Goal: Task Accomplishment & Management: Manage account settings

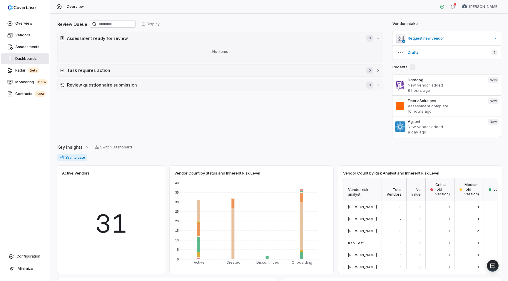
click at [25, 60] on span "Dashboards" at bounding box center [25, 58] width 21 height 5
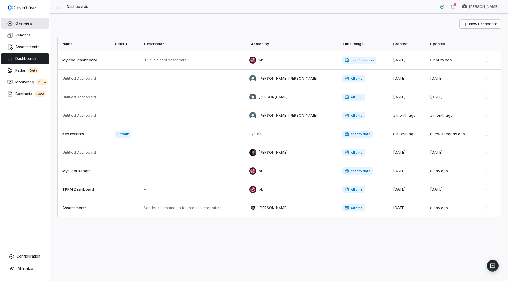
click at [25, 19] on link "Overview" at bounding box center [25, 23] width 48 height 11
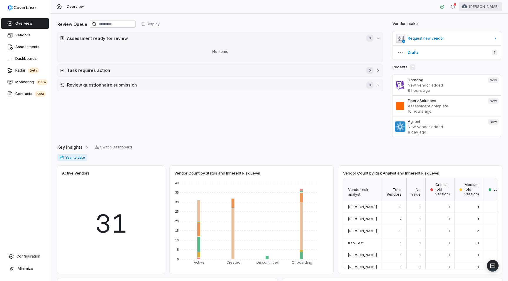
click at [485, 5] on html "Overview Vendors Assessments Dashboards Radar beta Monitoring beta Contracts be…" at bounding box center [254, 140] width 508 height 281
click at [234, 101] on html "Overview Vendors Assessments Dashboards Radar beta Monitoring beta Contracts be…" at bounding box center [254, 140] width 508 height 281
click at [438, 41] on span "Request new vendor" at bounding box center [448, 38] width 83 height 5
click at [20, 48] on span "Assessments" at bounding box center [27, 47] width 24 height 5
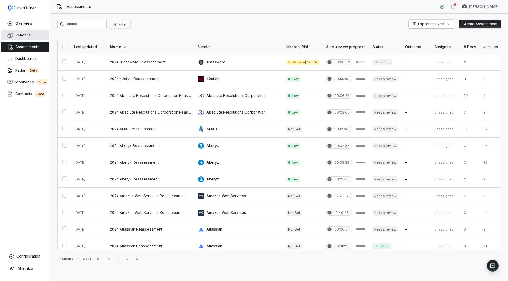
click at [34, 31] on link "Vendors" at bounding box center [25, 35] width 48 height 11
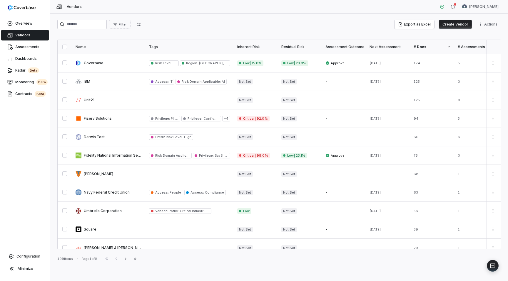
click at [454, 20] on button "Create Vendor" at bounding box center [455, 24] width 33 height 9
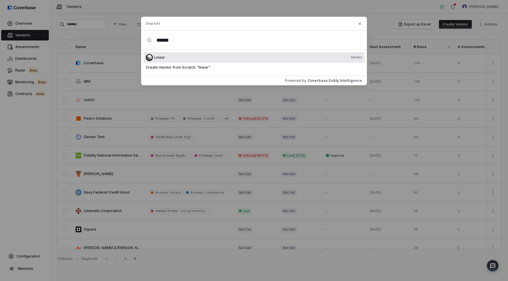
type input "******"
click at [172, 56] on div "Linear Vendor" at bounding box center [258, 57] width 208 height 5
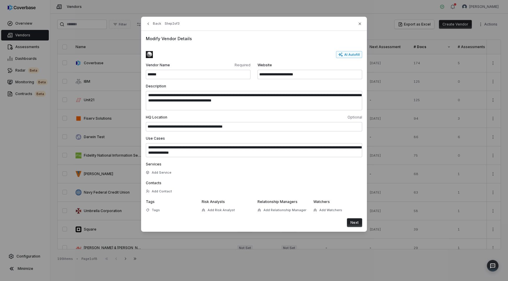
click at [355, 224] on button "Next" at bounding box center [354, 223] width 15 height 9
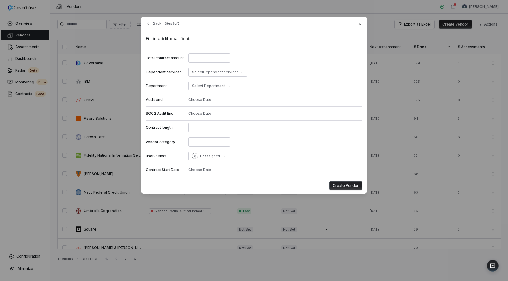
click at [347, 183] on button "Create Vendor" at bounding box center [345, 186] width 33 height 9
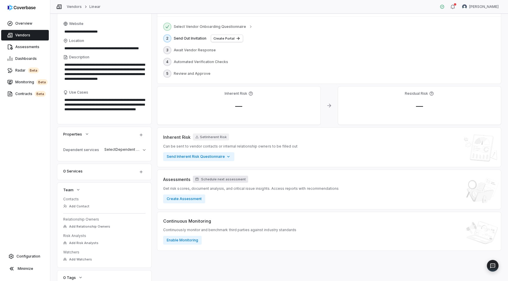
scroll to position [54, 0]
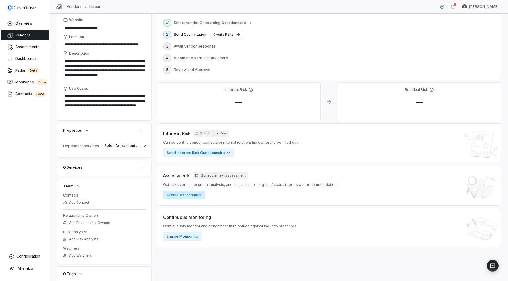
click at [181, 191] on button "Create Assessment" at bounding box center [184, 195] width 42 height 9
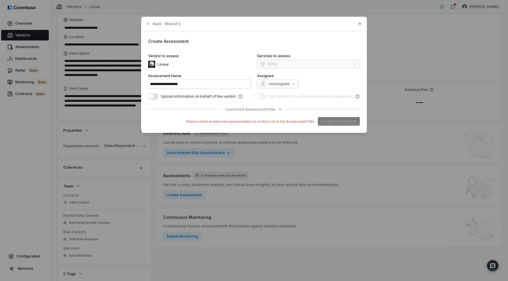
click at [247, 122] on span "Please select at least one questionnaire or control set in the Assessment Plan" at bounding box center [250, 122] width 128 height 4
click at [242, 109] on span "Customize Assessment Plan" at bounding box center [250, 109] width 50 height 5
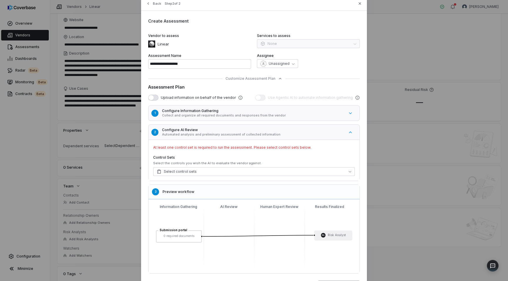
scroll to position [53, 0]
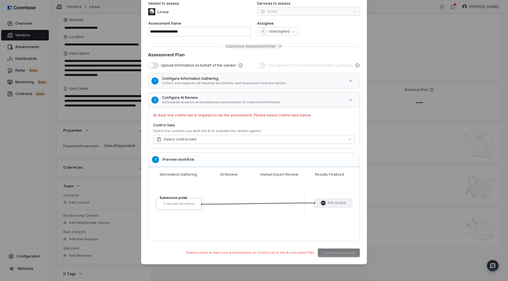
click at [243, 45] on span "Customize Assessment Plan" at bounding box center [250, 46] width 50 height 5
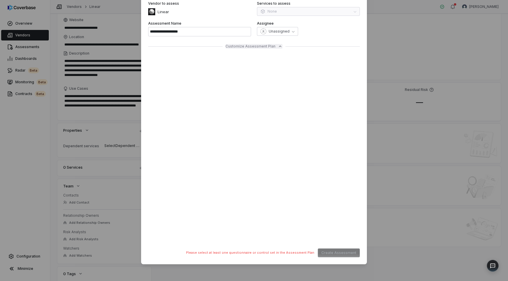
scroll to position [0, 0]
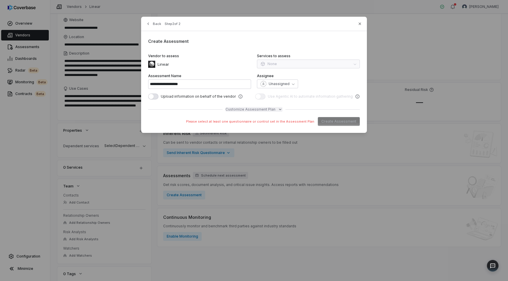
click at [255, 110] on span "Customize Assessment Plan" at bounding box center [250, 109] width 50 height 5
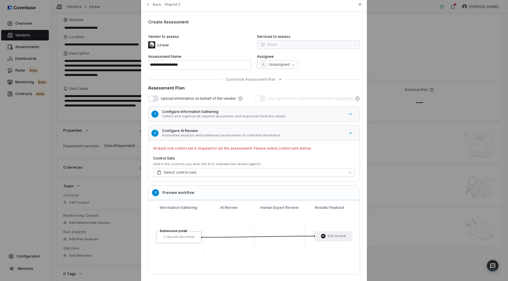
scroll to position [30, 0]
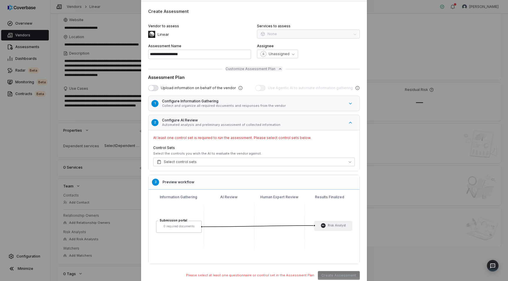
click at [241, 68] on span "Customize Assessment Plan" at bounding box center [250, 69] width 50 height 5
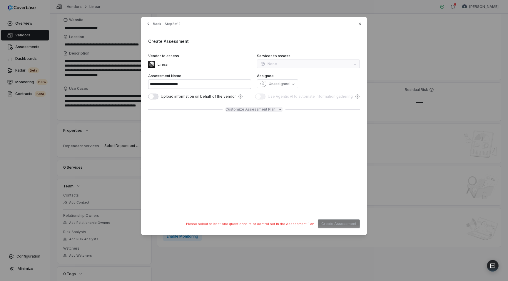
scroll to position [0, 0]
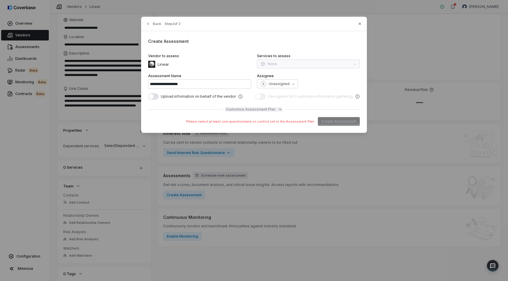
click at [241, 108] on span "Customize Assessment Plan" at bounding box center [250, 109] width 50 height 5
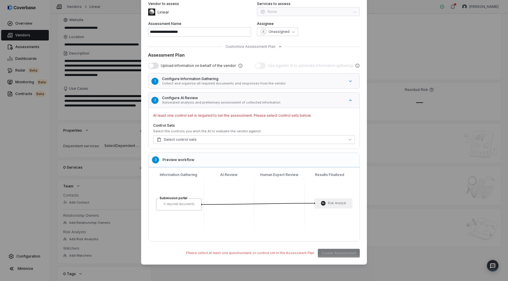
scroll to position [53, 0]
click at [152, 65] on span "button" at bounding box center [150, 65] width 5 height 5
type textarea "*"
click at [154, 66] on span "button" at bounding box center [155, 65] width 5 height 5
click at [180, 141] on span "Select control sets" at bounding box center [177, 139] width 40 height 5
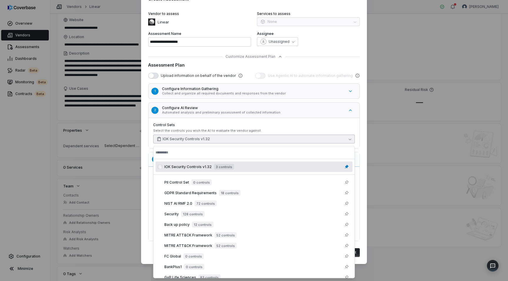
scroll to position [42, 0]
click at [207, 126] on label "Control Sets" at bounding box center [254, 125] width 202 height 5
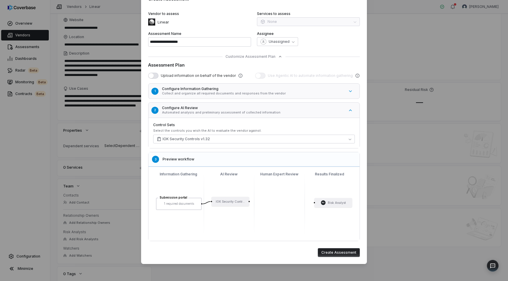
drag, startPoint x: 249, startPoint y: 201, endPoint x: 311, endPoint y: 202, distance: 62.3
click at [310, 201] on div "Submission portal 1 required documents IOK Security Contr... RA Risk Analyst" at bounding box center [254, 204] width 202 height 65
click at [335, 254] on button "Create Assessment" at bounding box center [339, 253] width 42 height 9
type input "**********"
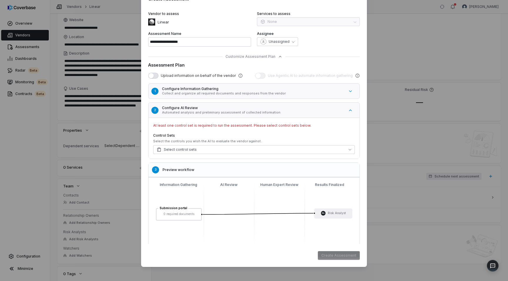
scroll to position [0, 0]
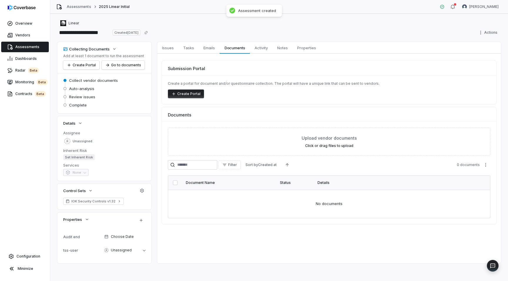
click at [188, 93] on button "Create Portal" at bounding box center [186, 94] width 36 height 9
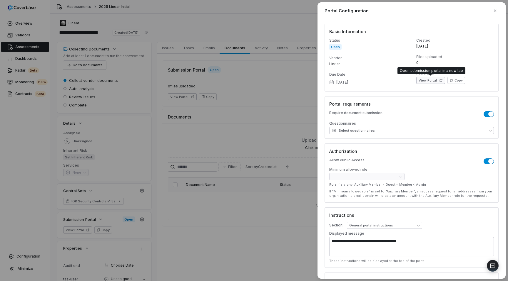
click at [437, 82] on button "View Portal" at bounding box center [430, 80] width 29 height 7
click at [231, 115] on div "**********" at bounding box center [254, 140] width 508 height 281
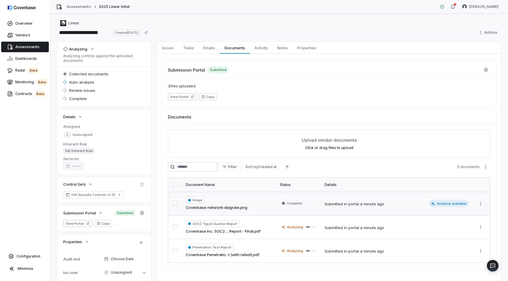
click at [452, 203] on span "Analysis available" at bounding box center [448, 203] width 41 height 7
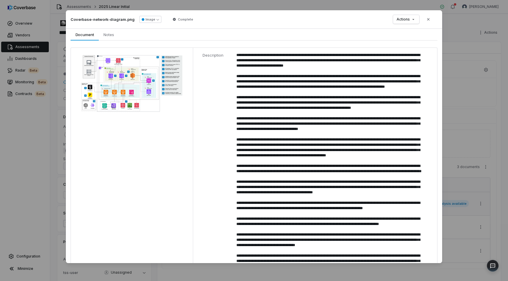
click at [470, 221] on div "Document Preview Coverbase-network-diagram.png Image Complete Actions Close Doc…" at bounding box center [254, 140] width 508 height 281
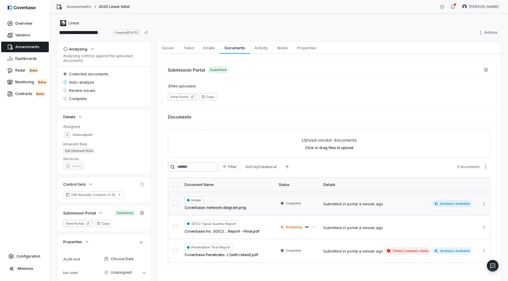
click at [449, 229] on div "Submitted in portal a minute ago" at bounding box center [396, 227] width 147 height 7
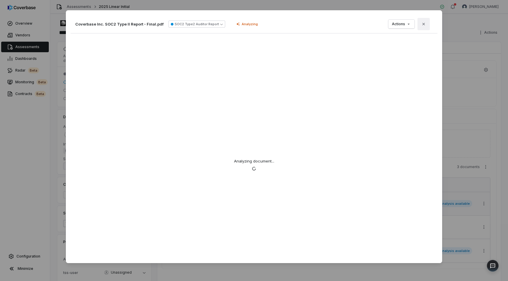
click at [423, 25] on icon "button" at bounding box center [423, 24] width 5 height 5
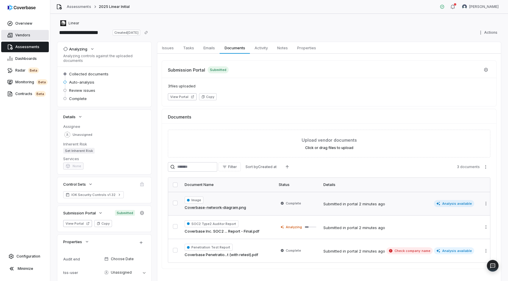
click at [20, 33] on span "Vendors" at bounding box center [22, 35] width 15 height 5
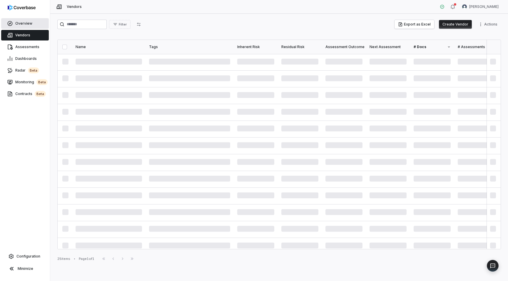
click at [20, 26] on span "Overview" at bounding box center [23, 23] width 17 height 5
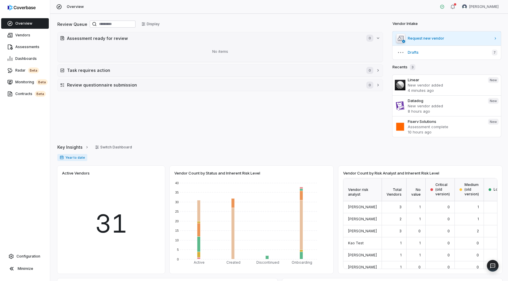
click at [425, 36] on link "Request new vendor" at bounding box center [446, 38] width 108 height 14
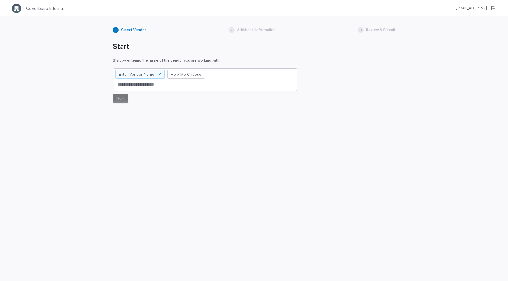
type textarea "*"
type textarea "***"
type textarea "*"
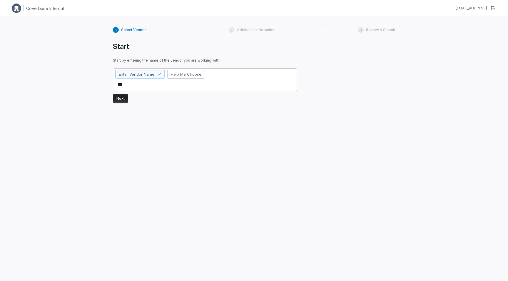
type textarea "****"
type textarea "*"
type textarea "*****"
type textarea "*"
type textarea "******"
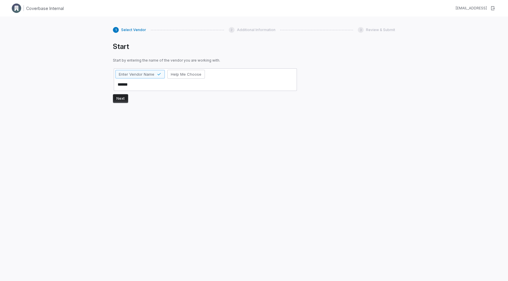
click at [122, 99] on button "Next" at bounding box center [120, 98] width 15 height 9
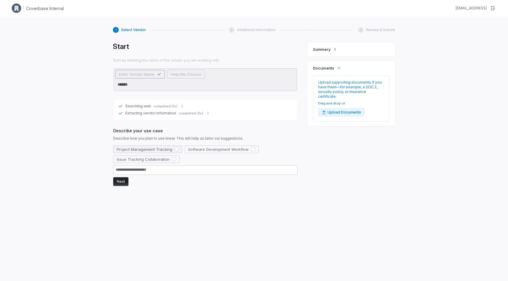
click at [179, 149] on button "Project Management Tracking" at bounding box center [147, 150] width 69 height 8
click at [243, 148] on span "Software Development Workflow" at bounding box center [218, 149] width 61 height 5
click at [167, 159] on span "Issue Tracking Collaboration" at bounding box center [143, 159] width 53 height 5
click at [117, 182] on button "Next" at bounding box center [120, 181] width 15 height 9
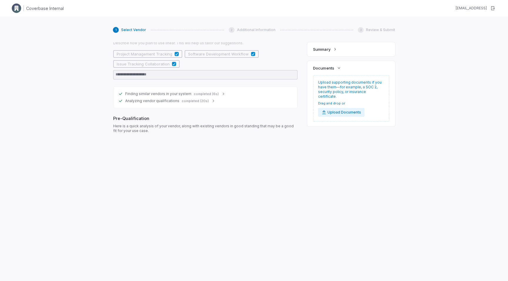
scroll to position [96, 0]
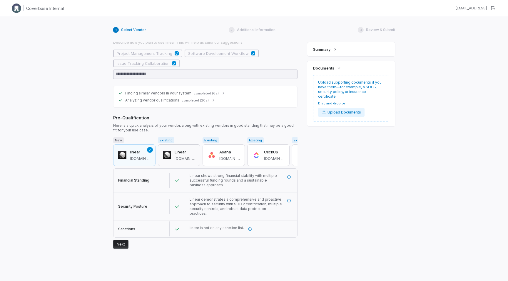
click at [178, 154] on h3 "Linear" at bounding box center [184, 153] width 21 height 6
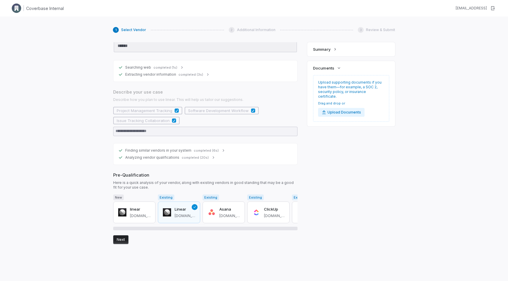
scroll to position [84, 0]
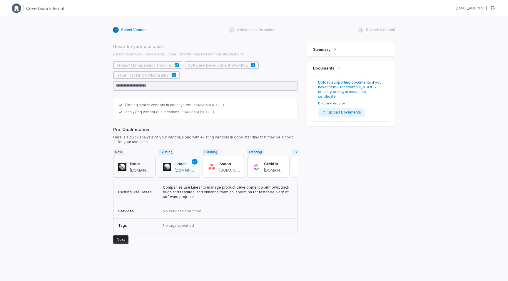
click at [132, 167] on div "linear linear.app" at bounding box center [140, 167] width 21 height 12
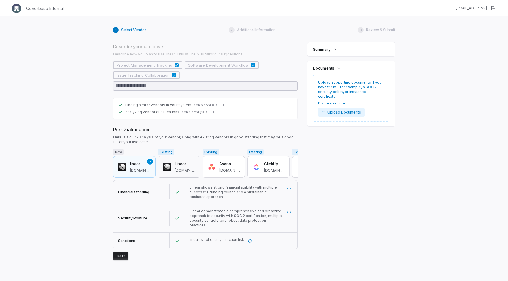
click at [184, 169] on span "linear.app" at bounding box center [184, 170] width 21 height 5
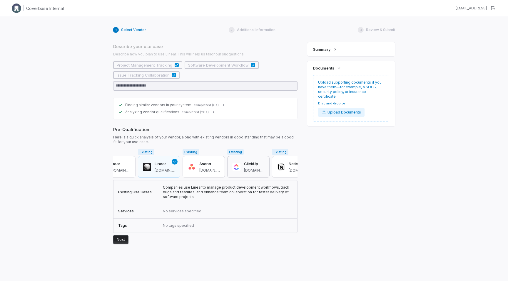
scroll to position [0, 0]
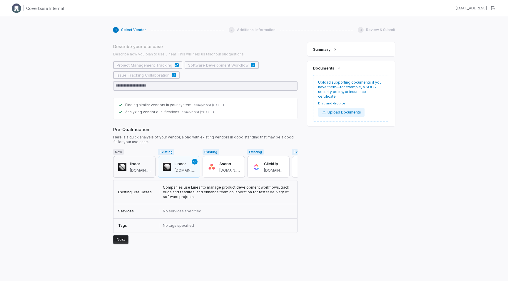
click at [134, 165] on h3 "linear" at bounding box center [140, 164] width 21 height 6
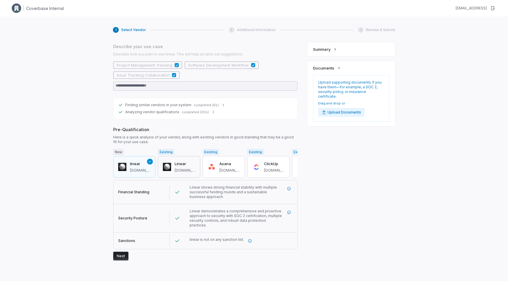
click at [174, 166] on h3 "Linear" at bounding box center [184, 164] width 21 height 6
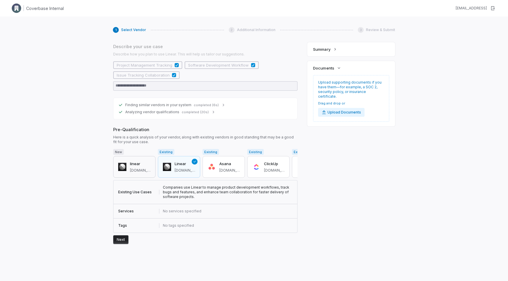
click at [139, 167] on div "linear linear.app" at bounding box center [140, 167] width 21 height 12
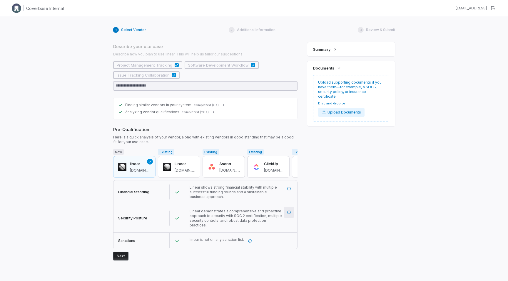
click at [288, 211] on icon "More information" at bounding box center [289, 213] width 4 height 4
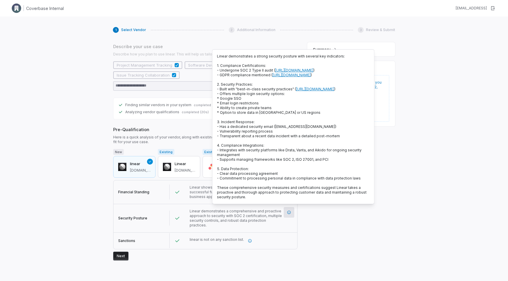
click at [182, 194] on div at bounding box center [176, 192] width 15 height 15
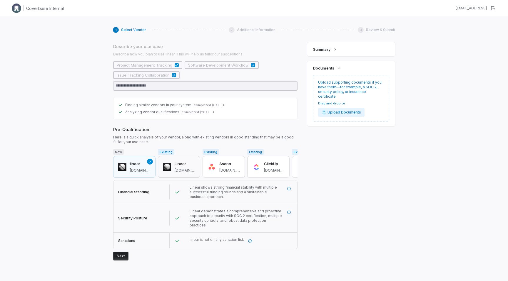
click at [175, 164] on h3 "Linear" at bounding box center [184, 164] width 21 height 6
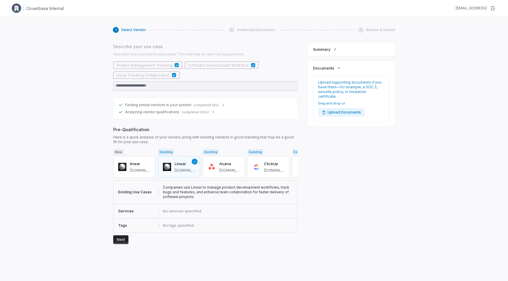
click at [116, 236] on button "Next" at bounding box center [120, 240] width 15 height 9
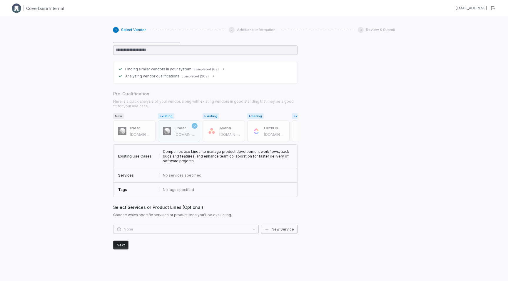
scroll to position [123, 0]
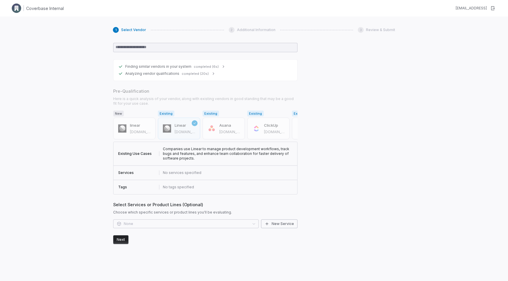
click at [118, 241] on button "Next" at bounding box center [120, 240] width 15 height 9
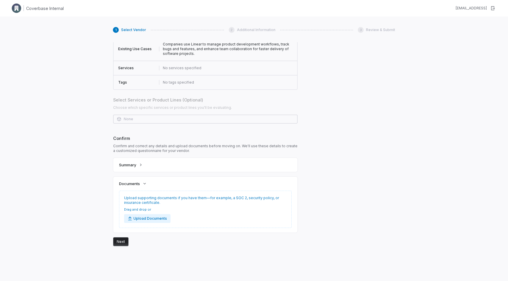
scroll to position [230, 0]
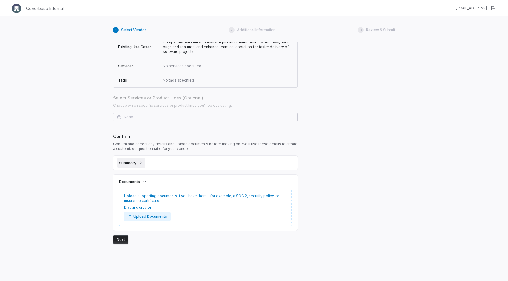
click at [133, 163] on span "Summary" at bounding box center [127, 162] width 17 height 5
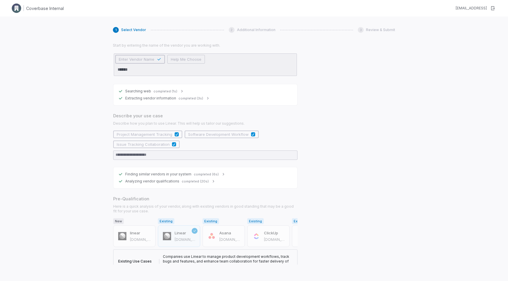
scroll to position [0, 0]
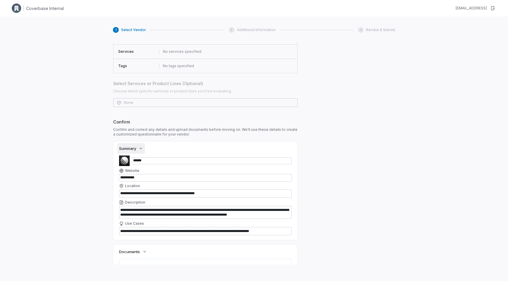
click at [137, 147] on button "Summary" at bounding box center [131, 148] width 28 height 11
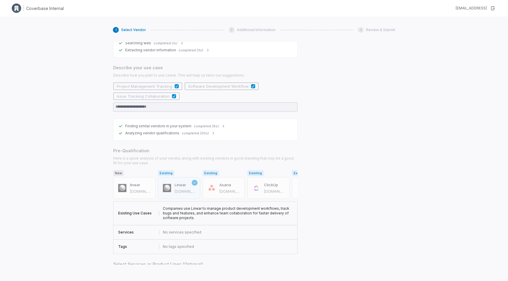
scroll to position [230, 0]
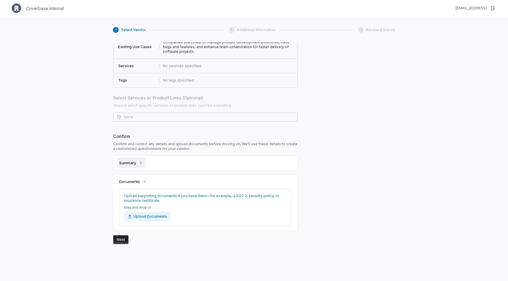
click at [132, 165] on button "Summary" at bounding box center [131, 163] width 28 height 11
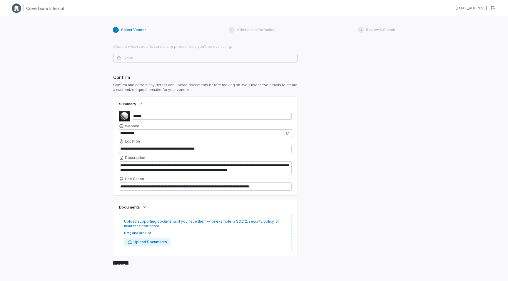
scroll to position [296, 0]
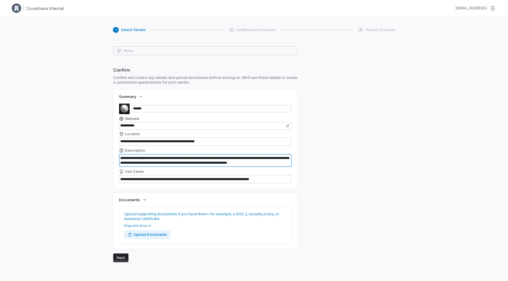
click at [144, 166] on textarea "**********" at bounding box center [205, 160] width 172 height 13
click at [145, 159] on textarea "**********" at bounding box center [205, 160] width 172 height 13
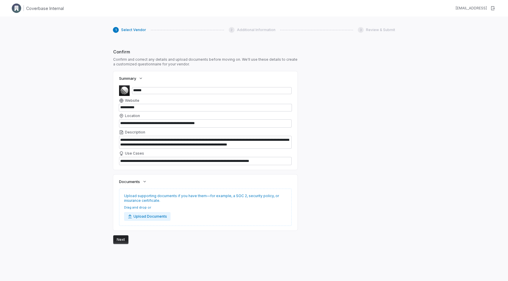
click at [119, 238] on button "Next" at bounding box center [120, 240] width 15 height 9
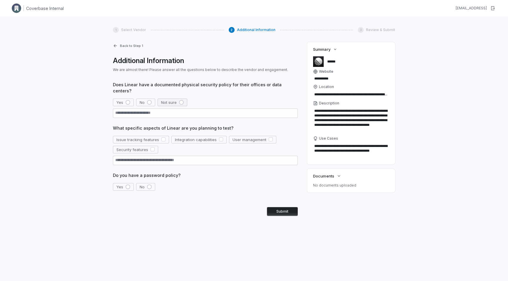
click at [169, 100] on span "Not sure" at bounding box center [169, 102] width 16 height 5
click at [158, 136] on button "Issue tracking features" at bounding box center [141, 140] width 56 height 8
click at [214, 136] on button "Integration capabilities" at bounding box center [198, 140] width 55 height 8
click at [124, 183] on button "Yes" at bounding box center [123, 187] width 21 height 8
click at [285, 207] on button "Submit" at bounding box center [282, 211] width 31 height 9
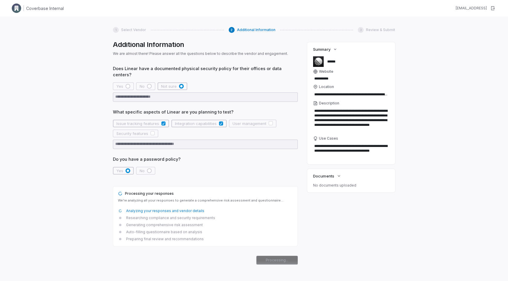
scroll to position [19, 0]
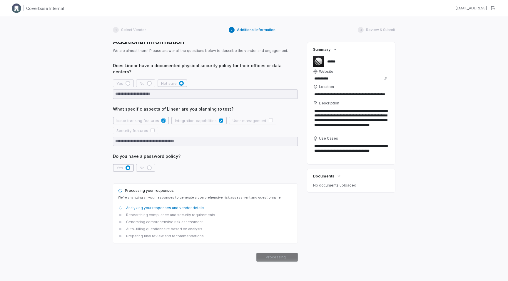
click at [337, 106] on label "**********" at bounding box center [351, 117] width 76 height 33
click at [337, 107] on textarea "**********" at bounding box center [351, 120] width 76 height 27
click at [336, 117] on textarea "**********" at bounding box center [351, 120] width 76 height 27
click at [332, 97] on input "**********" at bounding box center [351, 94] width 76 height 8
click at [323, 78] on input "**********" at bounding box center [346, 78] width 67 height 7
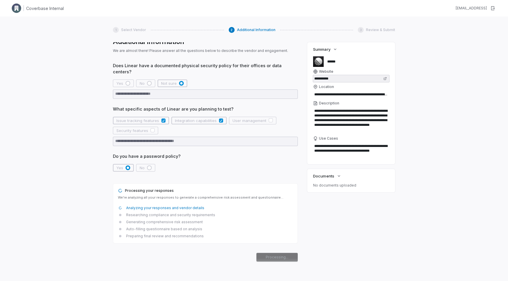
drag, startPoint x: 323, startPoint y: 79, endPoint x: 343, endPoint y: 78, distance: 20.9
click at [343, 78] on input "**********" at bounding box center [346, 78] width 67 height 7
click at [209, 167] on div "Does Linear have a documented physical security policy for their offices or dat…" at bounding box center [205, 162] width 185 height 199
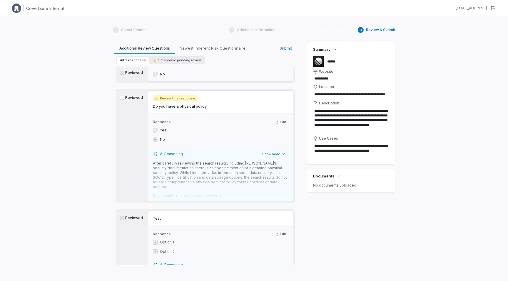
scroll to position [76, 0]
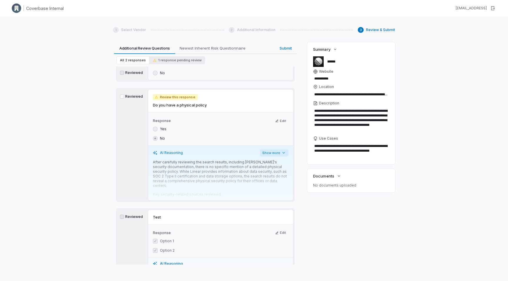
click at [267, 154] on button "Show more" at bounding box center [274, 153] width 28 height 7
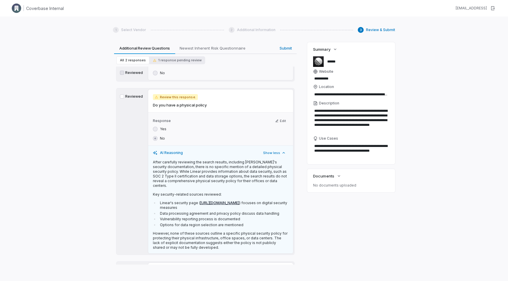
click at [120, 95] on button "Reviewed" at bounding box center [122, 97] width 4 height 4
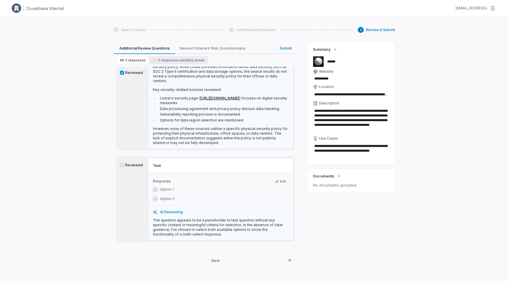
scroll to position [184, 0]
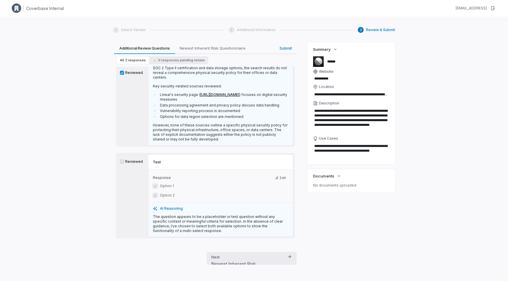
click at [266, 261] on div "Newest Inherent Risk Questionnaire" at bounding box center [248, 267] width 75 height 12
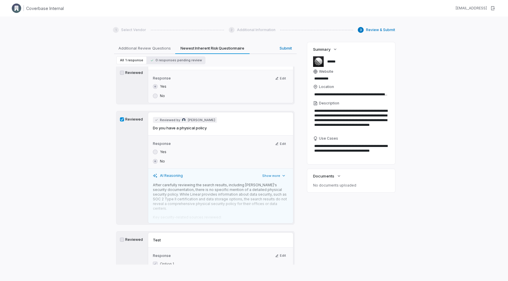
scroll to position [131, 0]
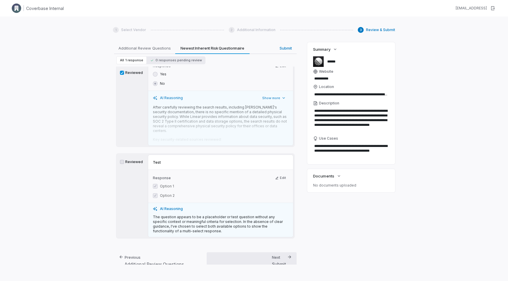
click at [285, 261] on div "Submit" at bounding box center [279, 264] width 14 height 6
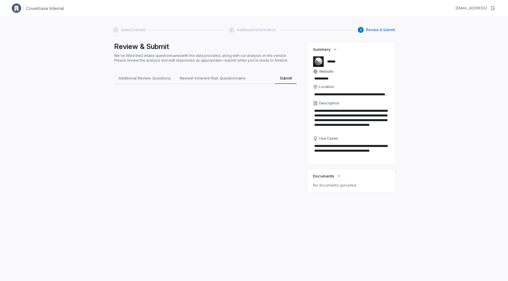
scroll to position [0, 0]
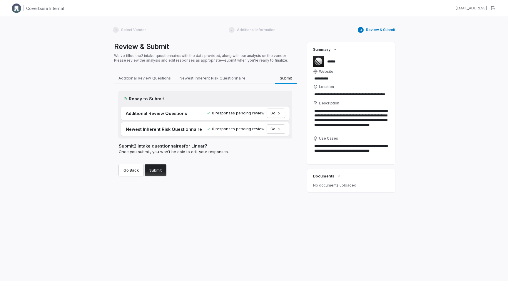
click at [153, 172] on button "Submit" at bounding box center [156, 170] width 22 height 12
type textarea "*"
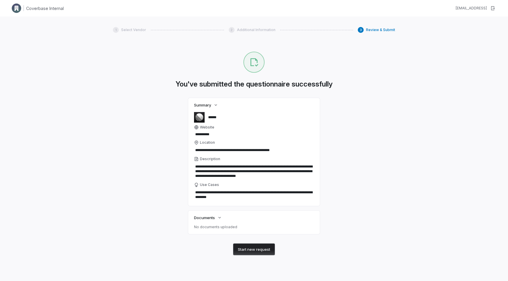
click at [252, 61] on icon at bounding box center [253, 62] width 9 height 9
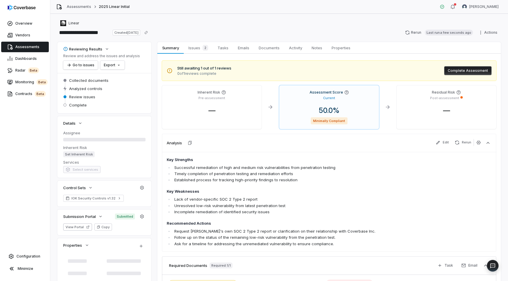
scroll to position [74, 0]
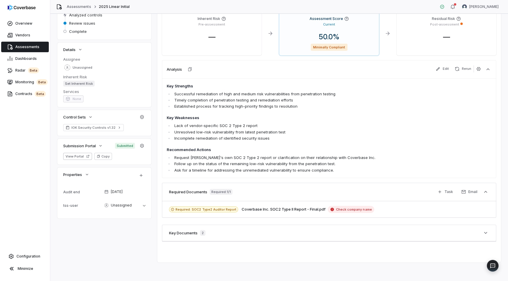
click at [340, 231] on div "Key Documents 2" at bounding box center [329, 233] width 334 height 17
click at [485, 233] on icon "button" at bounding box center [485, 233] width 3 height 2
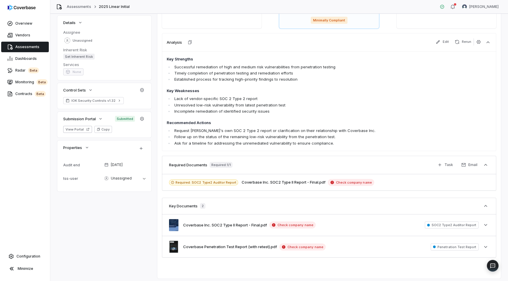
scroll to position [98, 0]
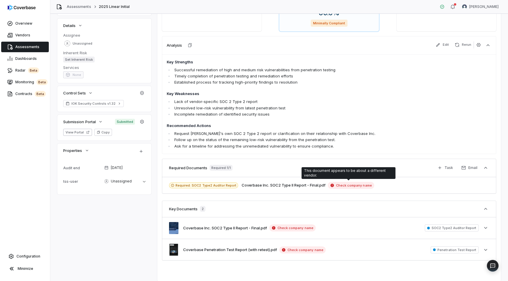
click at [344, 184] on span "Check company name" at bounding box center [351, 185] width 46 height 7
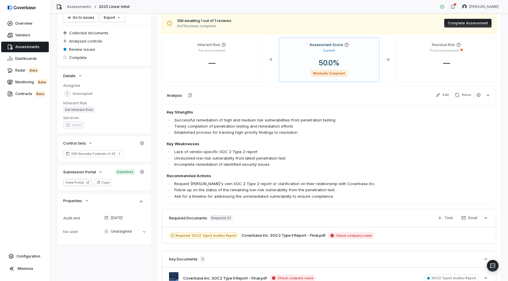
scroll to position [0, 0]
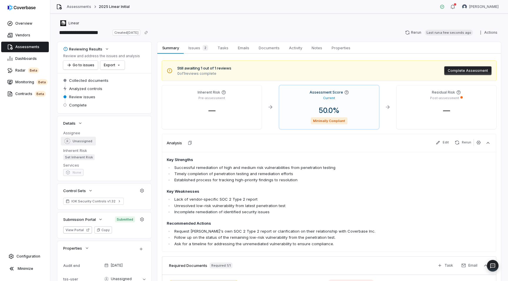
click at [83, 145] on button "Unassigned" at bounding box center [78, 141] width 35 height 9
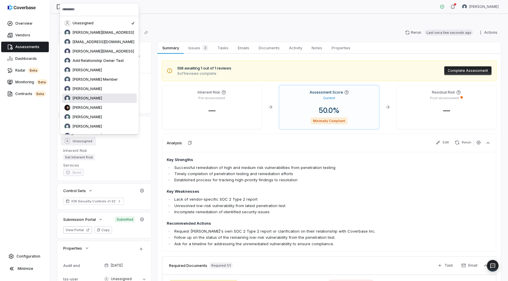
click at [83, 97] on span "[PERSON_NAME]" at bounding box center [87, 98] width 29 height 5
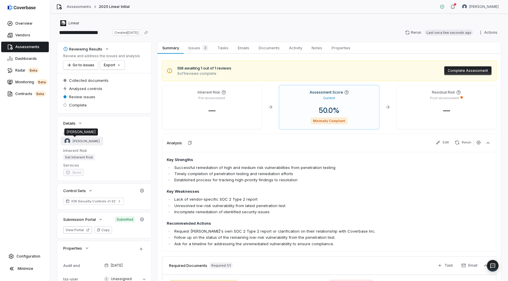
click at [73, 140] on span "[PERSON_NAME]" at bounding box center [86, 141] width 27 height 4
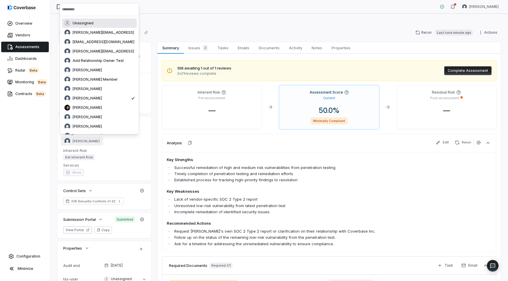
click at [84, 26] on div "Unassigned" at bounding box center [99, 23] width 70 height 6
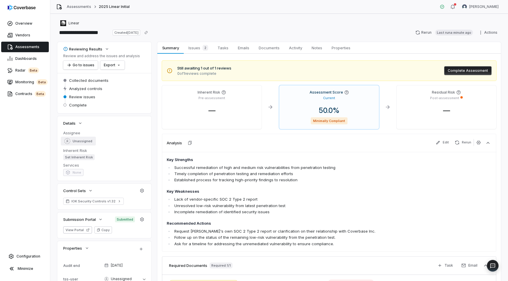
click at [77, 141] on span "Unassigned" at bounding box center [83, 141] width 20 height 4
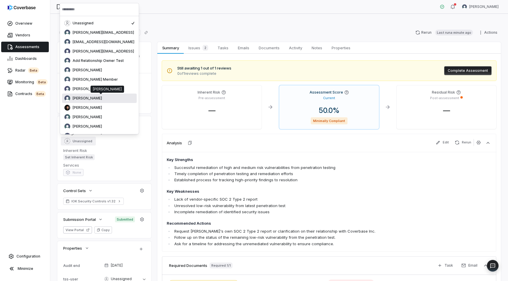
click at [84, 100] on span "[PERSON_NAME]" at bounding box center [87, 98] width 29 height 5
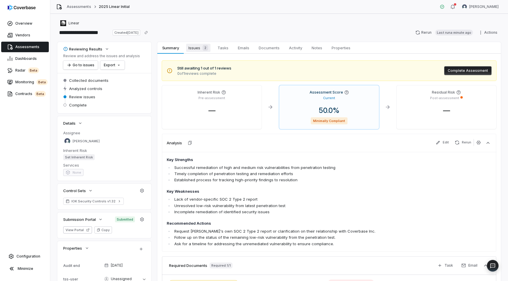
click at [194, 48] on span "Issues 2" at bounding box center [198, 48] width 24 height 8
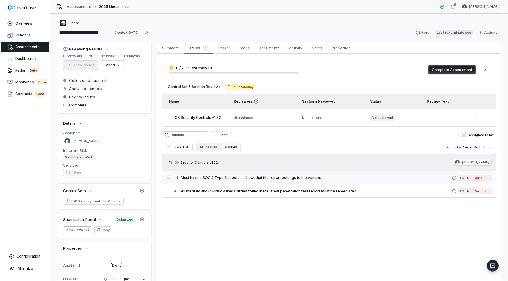
click at [254, 179] on span "Must have a SOC 2 Type 2 report -- check that the report belongs to the vendor." at bounding box center [316, 178] width 271 height 5
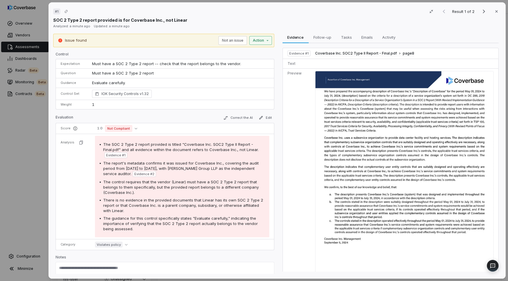
click at [269, 41] on div "# 1 Result 1 of 2 Close SOC 2 Type 2 report provided is for Coverbase Inc., not…" at bounding box center [254, 140] width 508 height 281
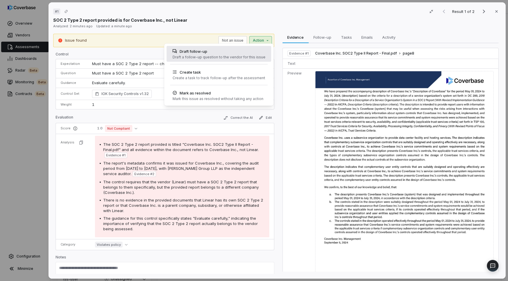
click at [210, 61] on div "Draft follow-up Draft a follow-up question to the vendor for this issue" at bounding box center [219, 54] width 98 height 16
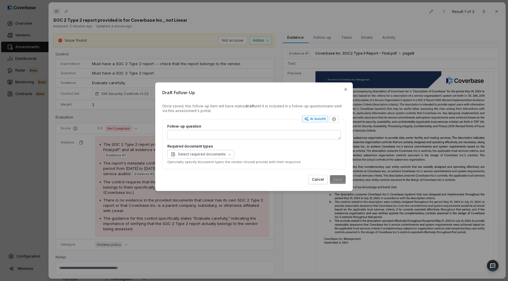
click at [20, 137] on div "Draft Follow-Up Once saved, this follow-up item will have status draft until it…" at bounding box center [254, 140] width 508 height 135
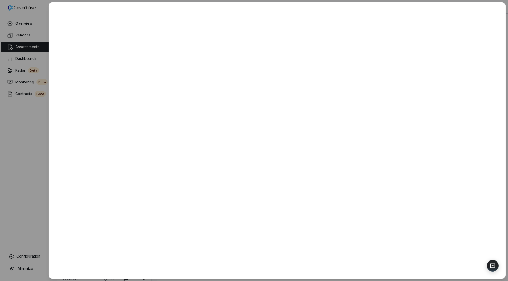
click at [16, 136] on div at bounding box center [254, 140] width 508 height 281
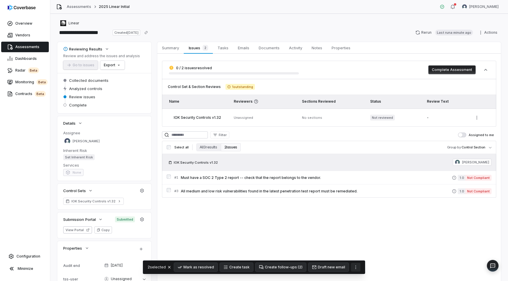
click at [353, 268] on icon "More actions" at bounding box center [355, 267] width 5 height 5
click at [280, 270] on button "Create follow-ups ( 2 )" at bounding box center [280, 267] width 51 height 9
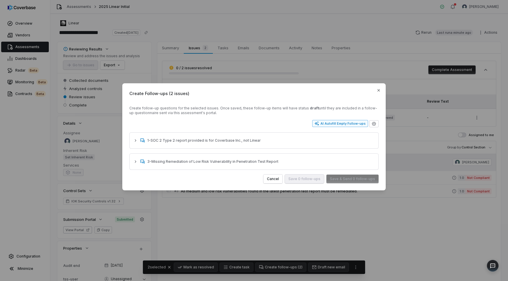
click at [331, 125] on div "AI Autofill Empty Follow-ups" at bounding box center [339, 123] width 51 height 5
click at [363, 177] on button "Save & Send 2 follow-ups" at bounding box center [352, 179] width 52 height 9
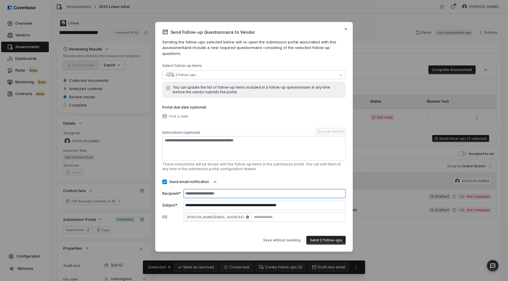
click at [206, 190] on input at bounding box center [264, 193] width 162 height 9
type input "**********"
